Goal: Feedback & Contribution: Contribute content

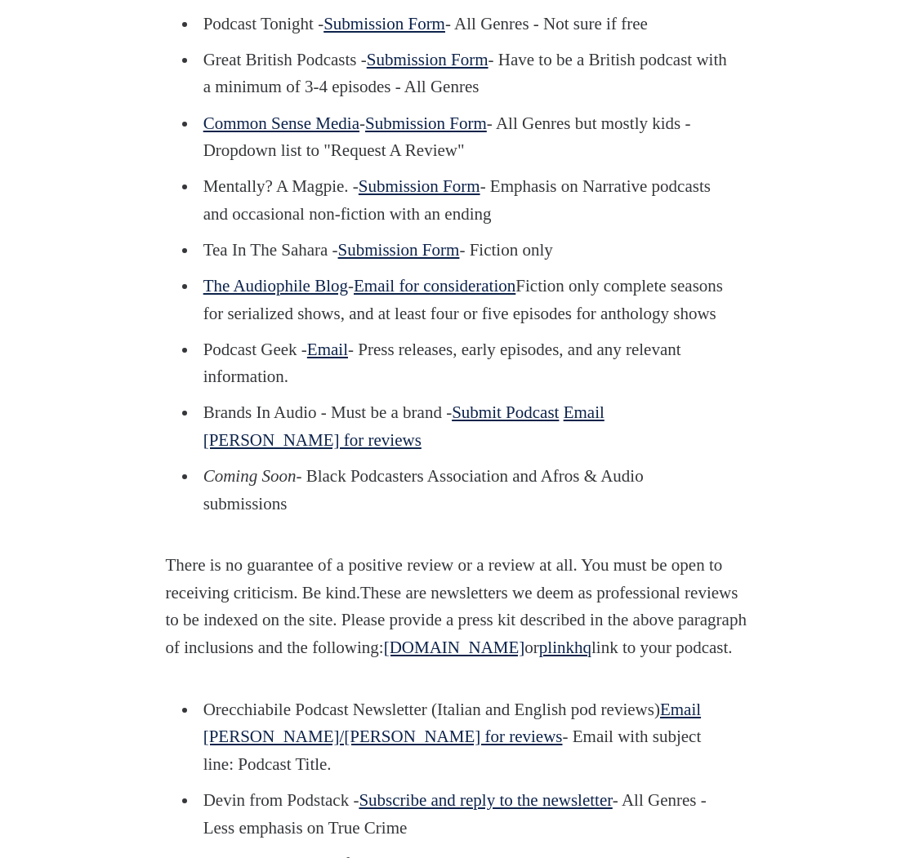
scroll to position [1583, 0]
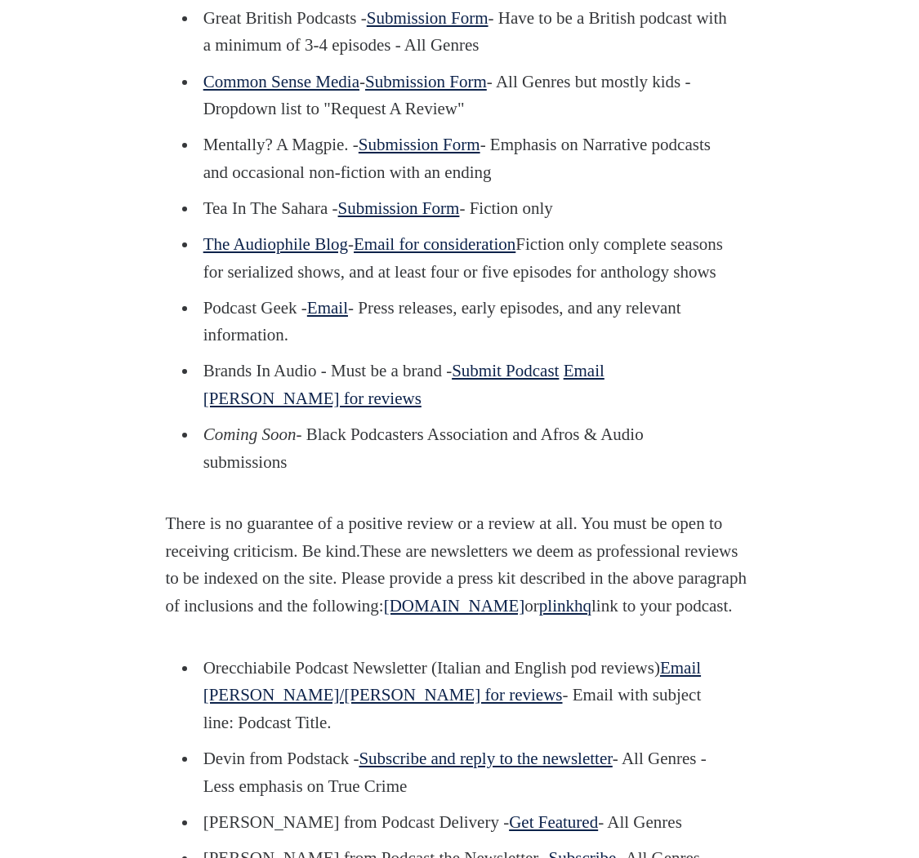
scroll to position [1642, 0]
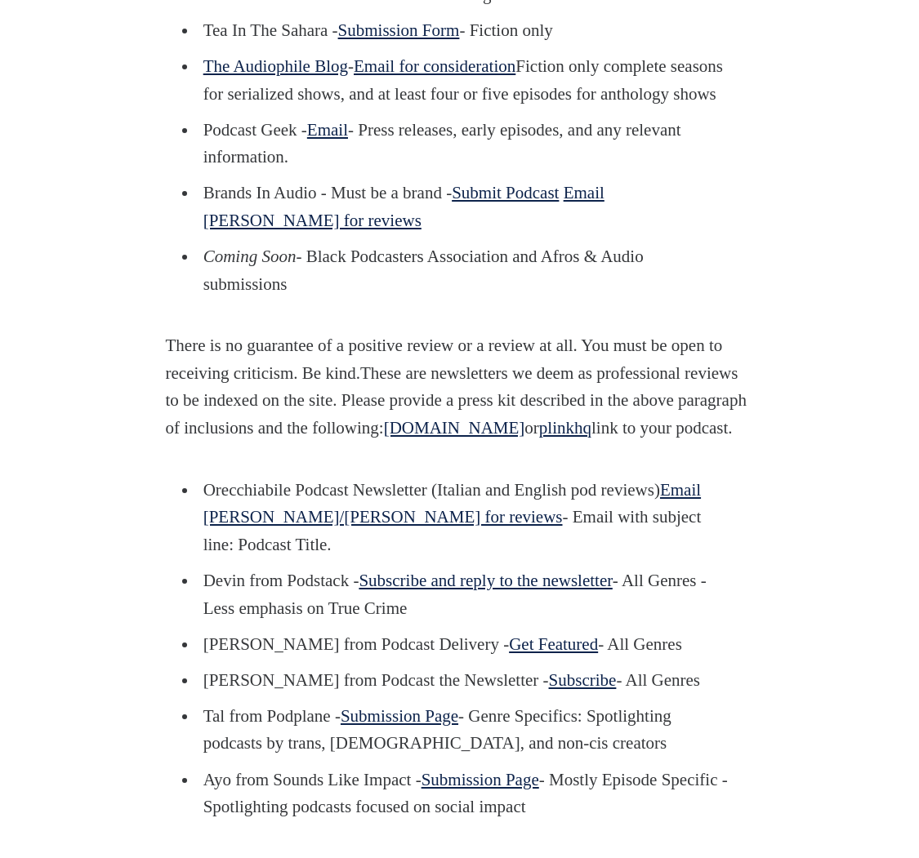
scroll to position [1803, 0]
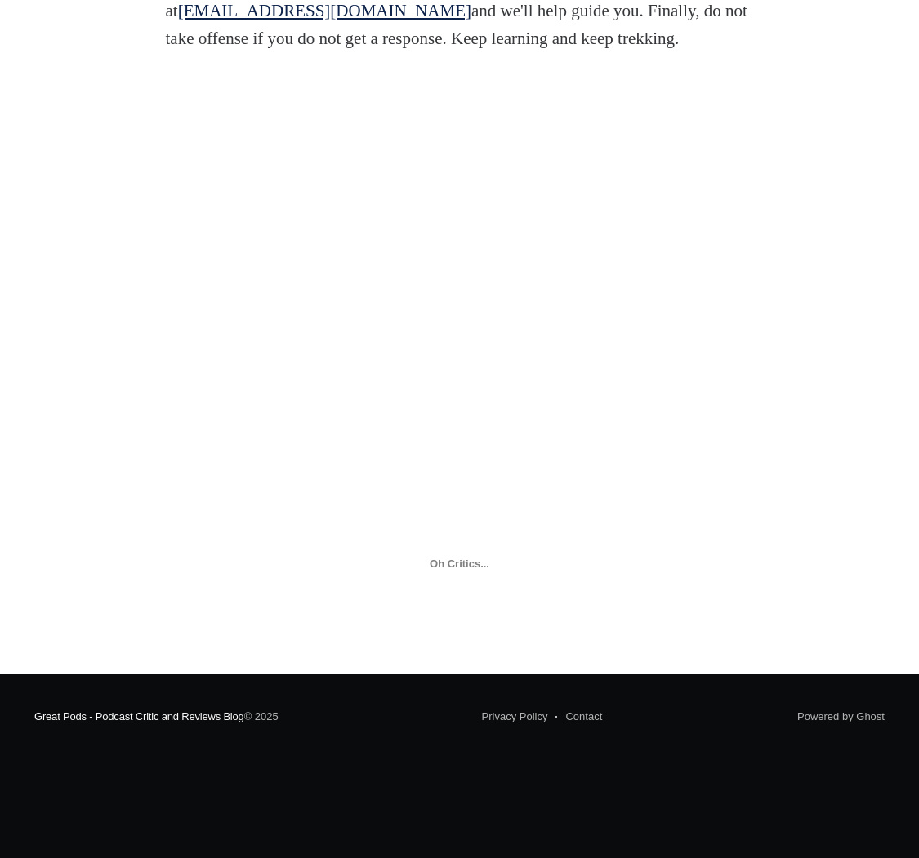
scroll to position [3194, 0]
